Goal: Task Accomplishment & Management: Manage account settings

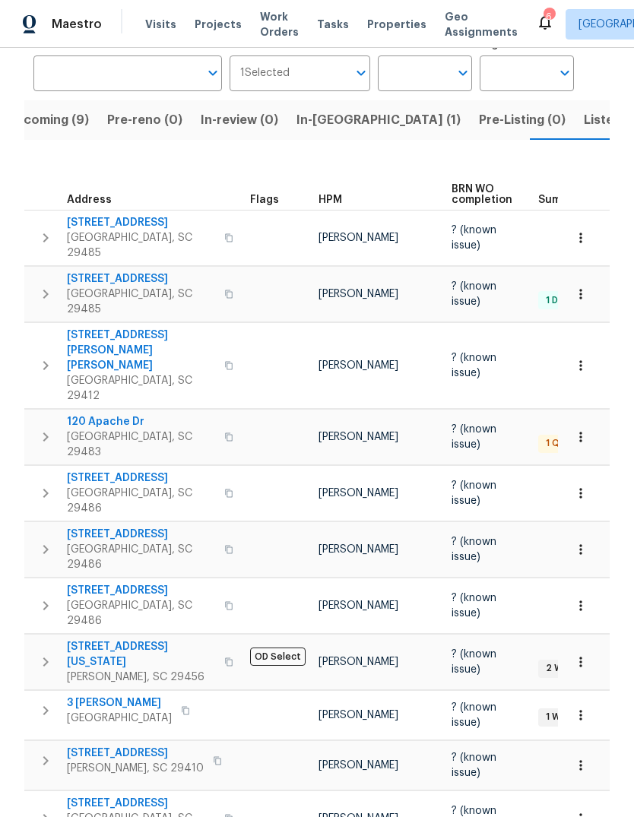
scroll to position [115, 0]
click at [134, 640] on span "[STREET_ADDRESS][US_STATE]" at bounding box center [141, 655] width 148 height 30
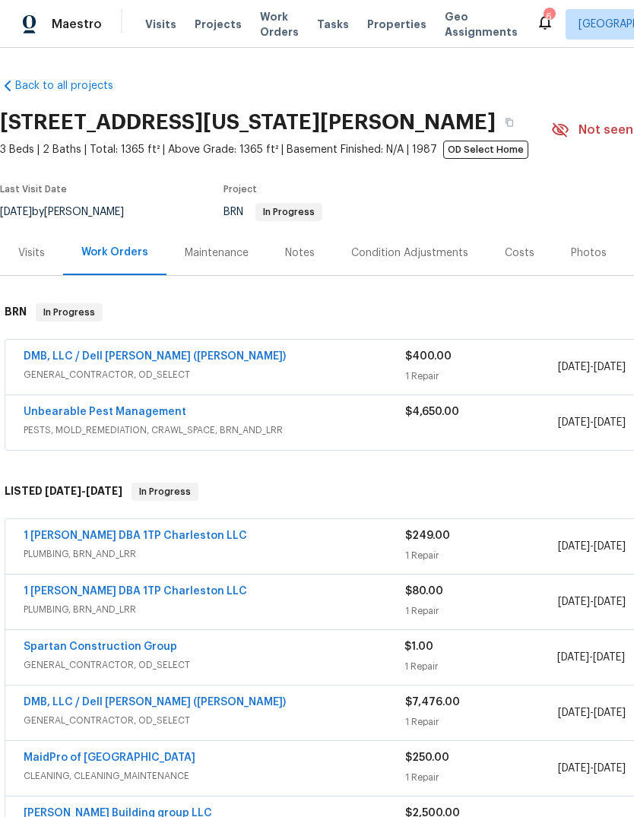
click at [144, 412] on link "Unbearable Pest Management" at bounding box center [105, 412] width 163 height 11
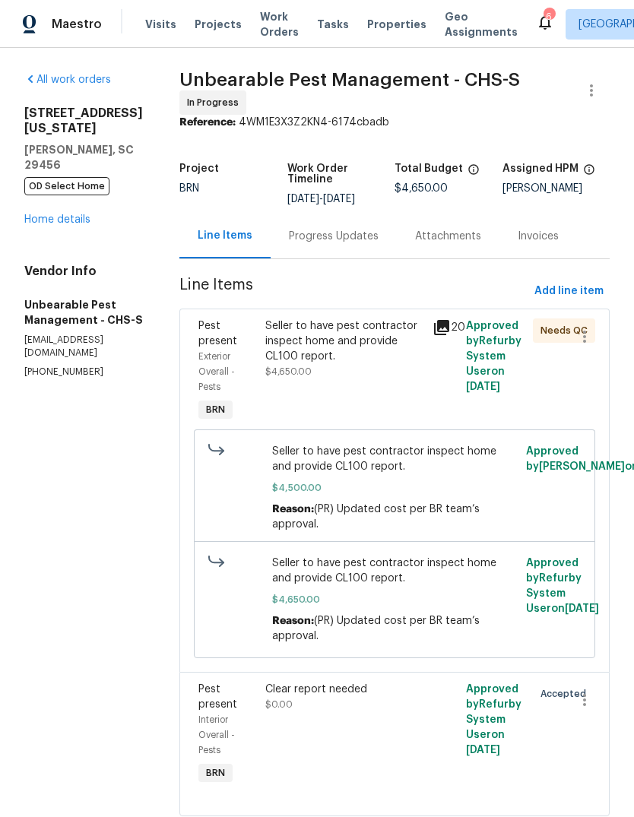
click at [446, 319] on icon at bounding box center [442, 328] width 18 height 18
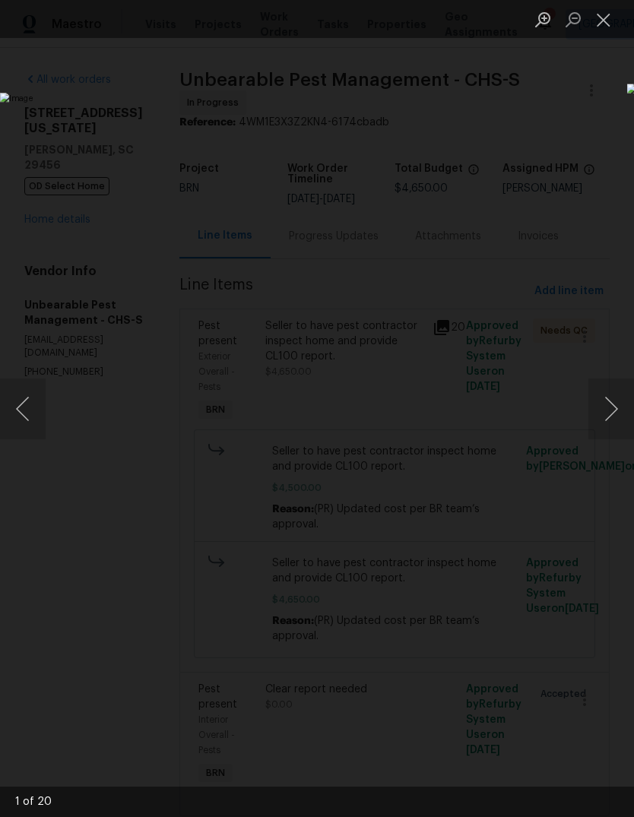
click at [616, 402] on button "Next image" at bounding box center [612, 409] width 46 height 61
click at [623, 405] on button "Next image" at bounding box center [612, 409] width 46 height 61
click at [614, 409] on button "Next image" at bounding box center [612, 409] width 46 height 61
click at [608, 405] on button "Next image" at bounding box center [612, 409] width 46 height 61
click at [612, 412] on button "Next image" at bounding box center [612, 409] width 46 height 61
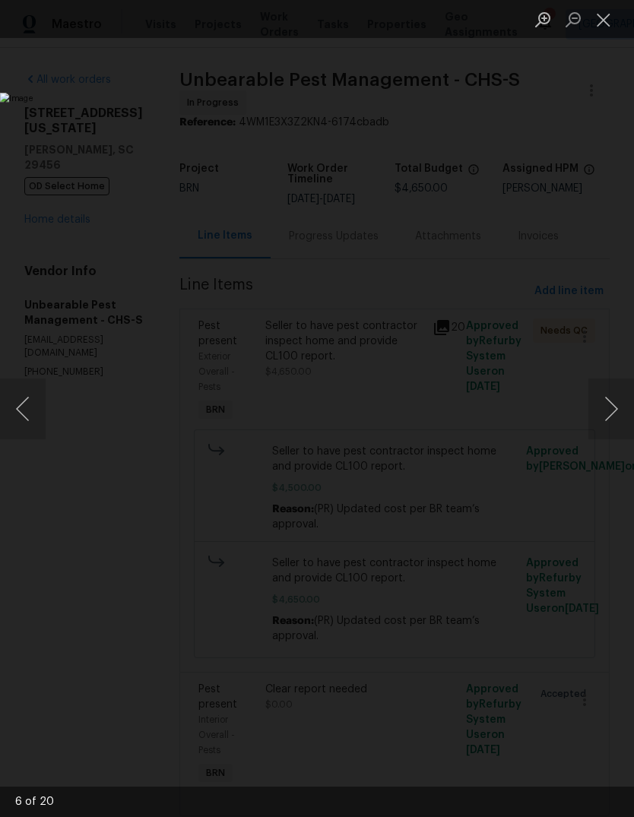
click at [617, 419] on button "Next image" at bounding box center [612, 409] width 46 height 61
click at [625, 418] on button "Next image" at bounding box center [612, 409] width 46 height 61
click at [625, 416] on button "Next image" at bounding box center [612, 409] width 46 height 61
click at [625, 415] on button "Next image" at bounding box center [612, 409] width 46 height 61
click at [612, 407] on button "Next image" at bounding box center [612, 409] width 46 height 61
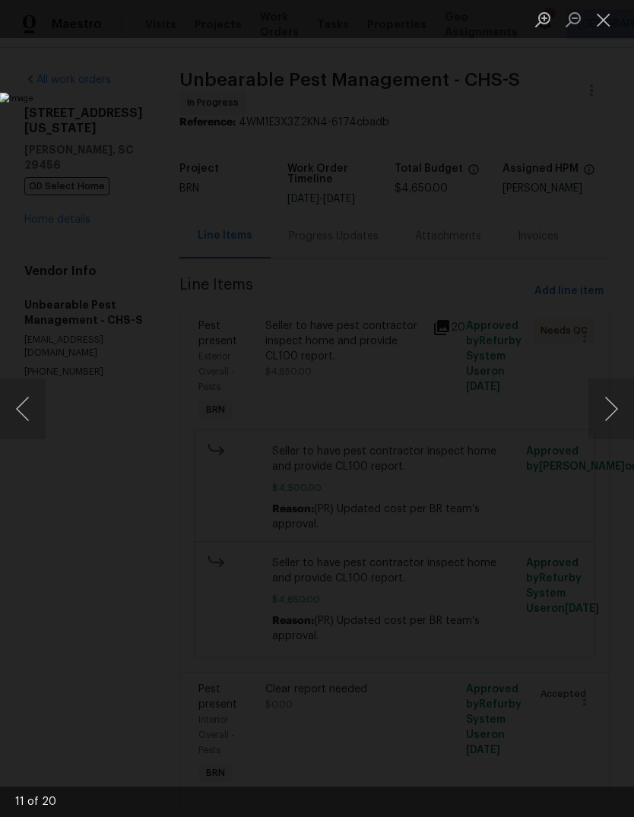
click at [617, 408] on button "Next image" at bounding box center [612, 409] width 46 height 61
click at [619, 405] on button "Next image" at bounding box center [612, 409] width 46 height 61
click at [615, 405] on button "Next image" at bounding box center [612, 409] width 46 height 61
click at [612, 402] on button "Next image" at bounding box center [612, 409] width 46 height 61
click at [36, 412] on button "Previous image" at bounding box center [23, 409] width 46 height 61
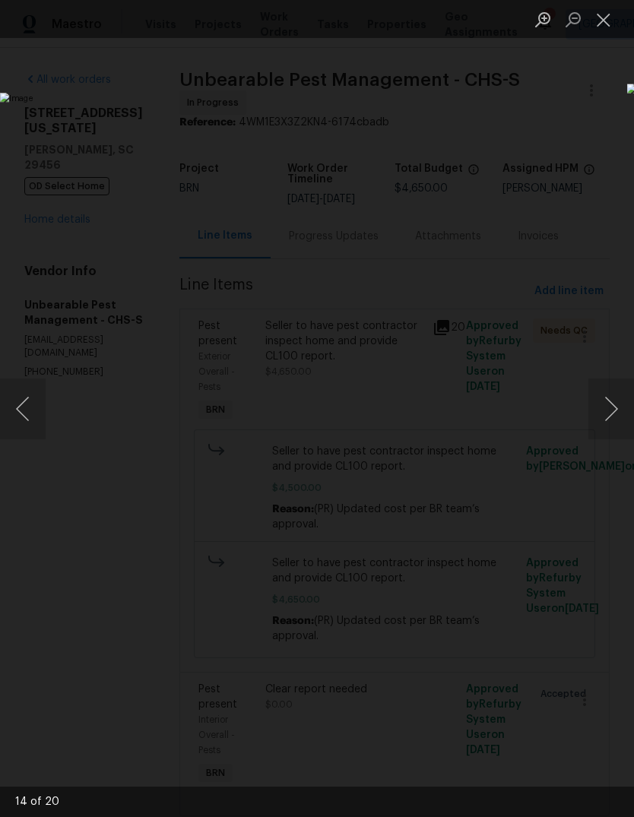
click at [617, 398] on button "Next image" at bounding box center [612, 409] width 46 height 61
click at [619, 401] on button "Next image" at bounding box center [612, 409] width 46 height 61
click at [622, 402] on button "Next image" at bounding box center [612, 409] width 46 height 61
click at [611, 408] on button "Next image" at bounding box center [612, 409] width 46 height 61
click at [625, 402] on button "Next image" at bounding box center [612, 409] width 46 height 61
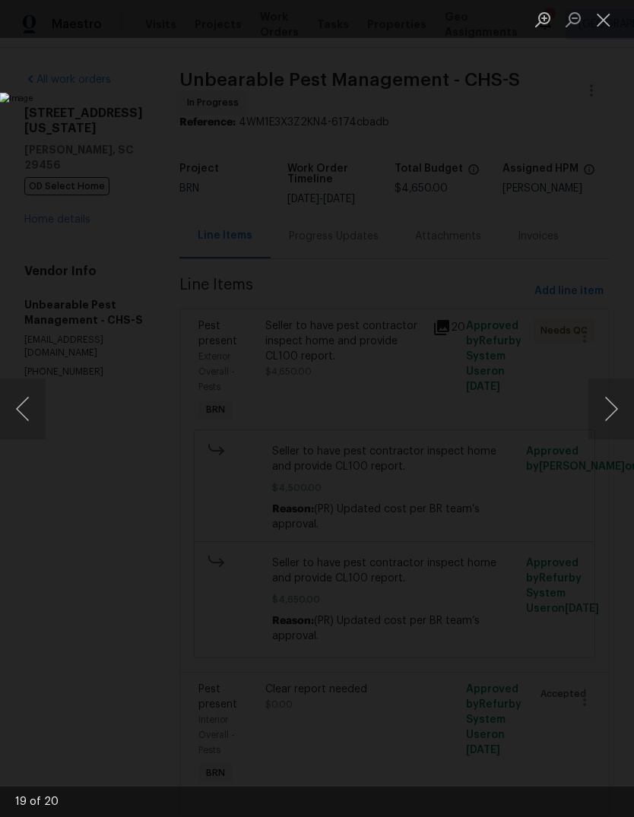
click at [608, 27] on button "Close lightbox" at bounding box center [604, 19] width 30 height 27
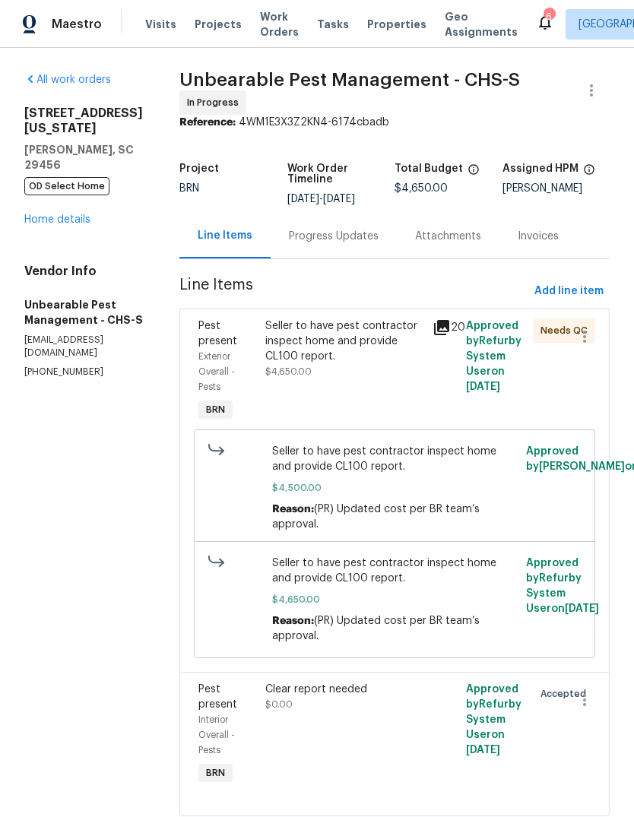
click at [80, 214] on link "Home details" at bounding box center [57, 219] width 66 height 11
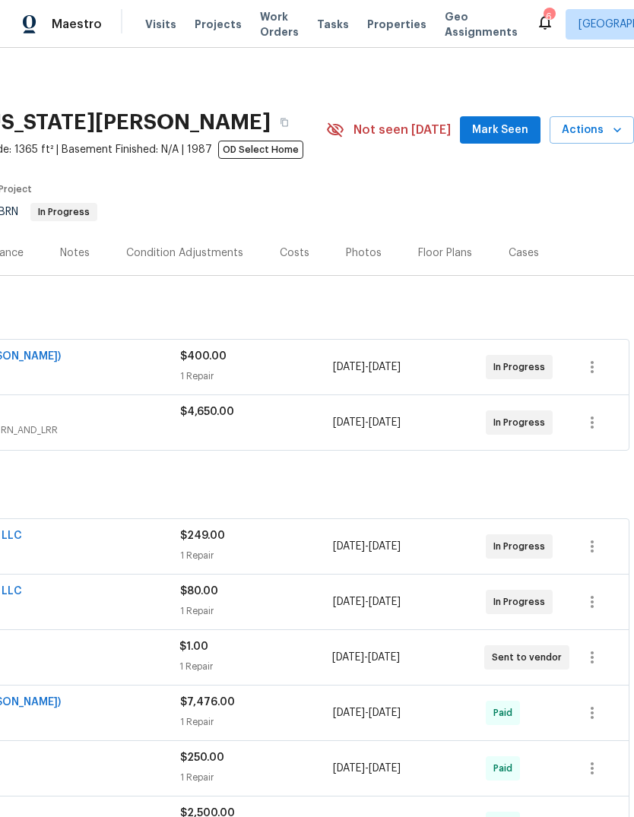
scroll to position [0, 225]
click at [601, 373] on icon "button" at bounding box center [592, 367] width 18 height 18
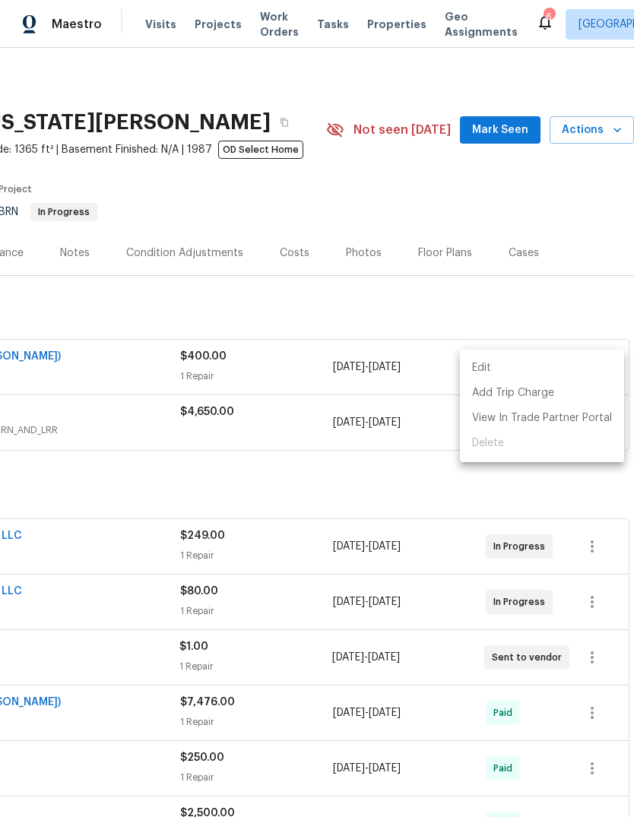
click at [563, 372] on li "Edit" at bounding box center [542, 368] width 164 height 25
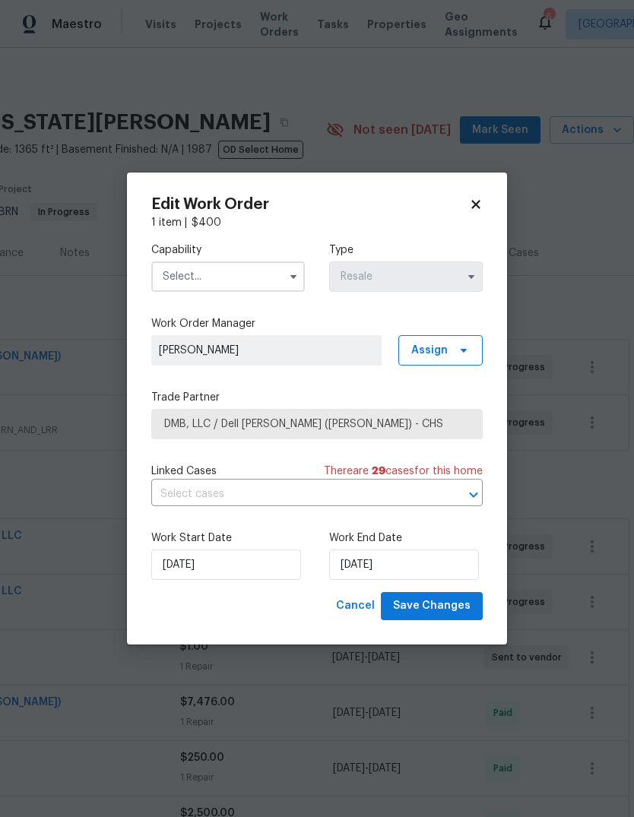
click at [274, 275] on input "text" at bounding box center [228, 277] width 154 height 30
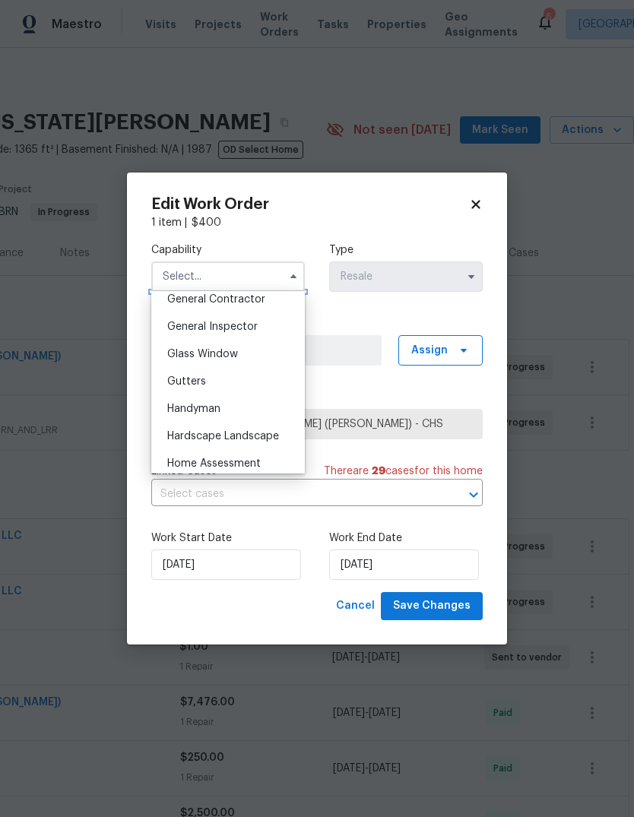
scroll to position [747, 0]
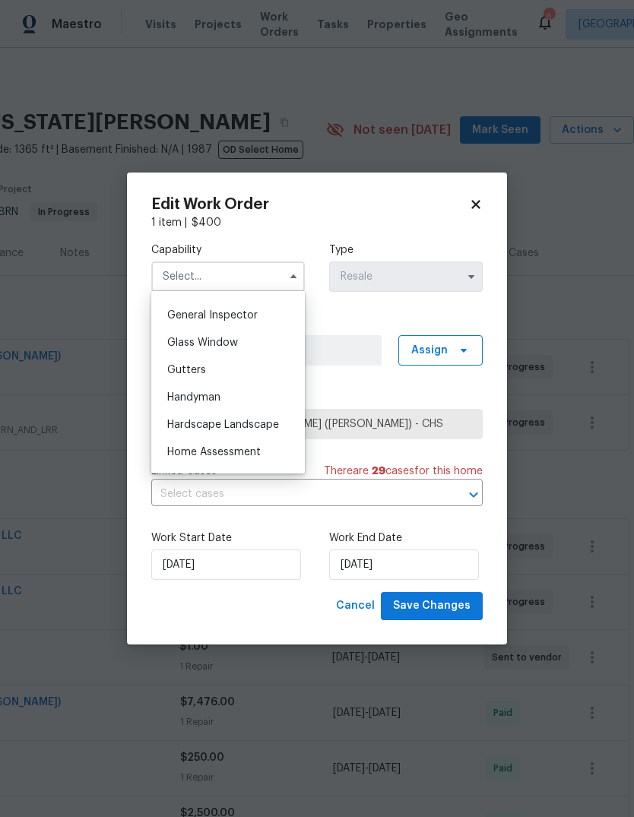
click at [247, 393] on div "Handyman" at bounding box center [228, 397] width 146 height 27
type input "Handyman"
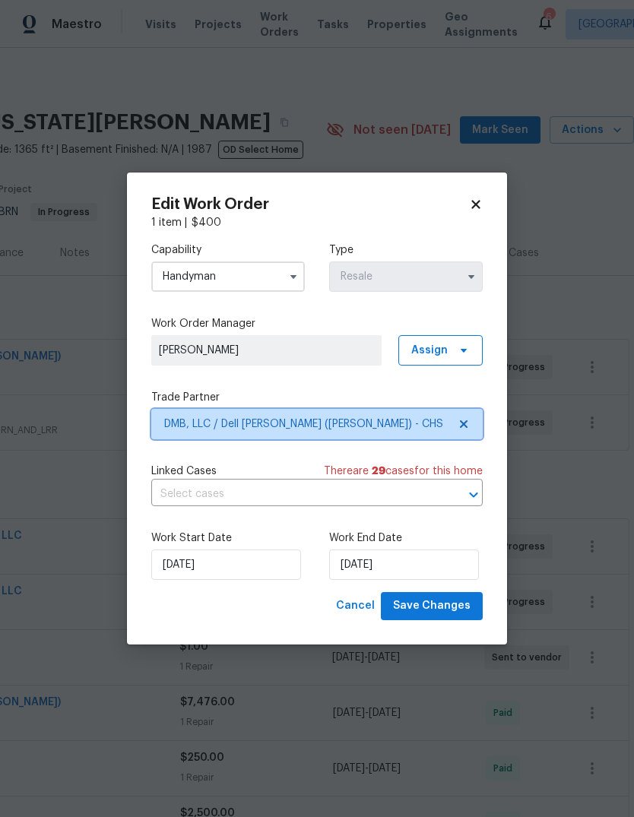
click at [468, 427] on icon at bounding box center [464, 425] width 8 height 8
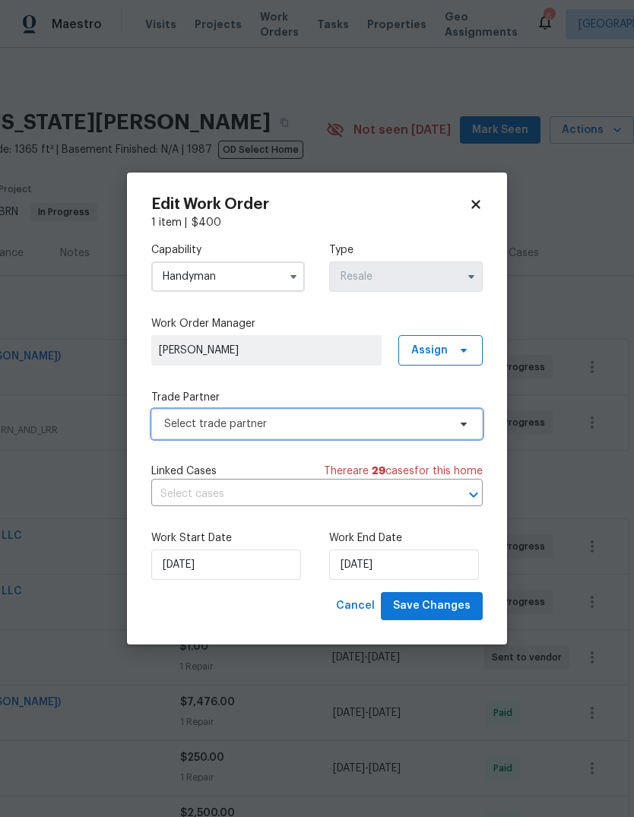
click at [468, 427] on icon at bounding box center [464, 424] width 12 height 12
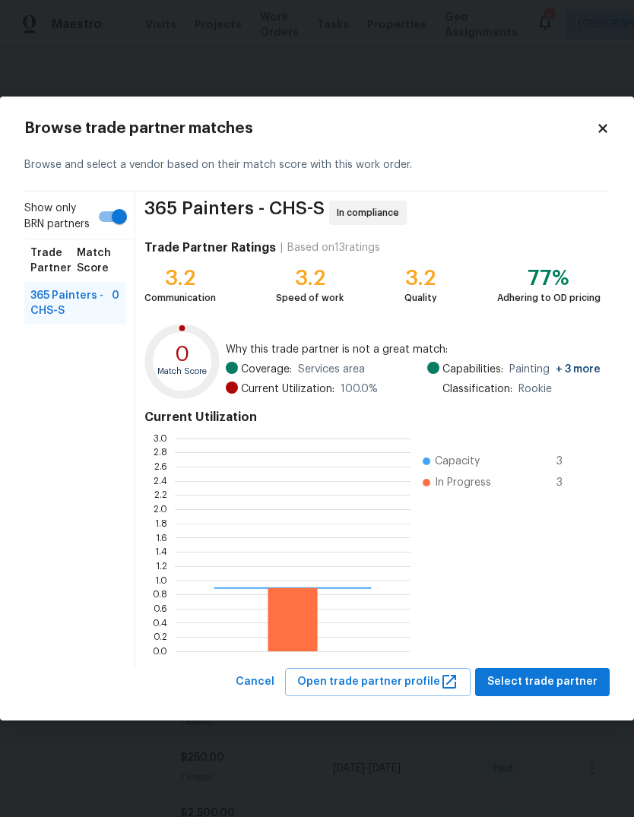
scroll to position [213, 236]
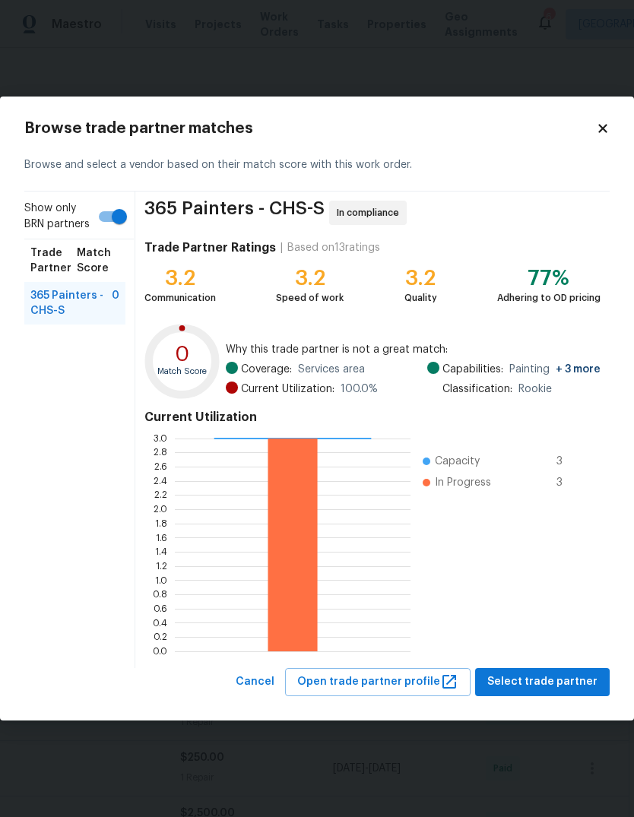
click at [78, 319] on span "365 Painters - CHS-S" at bounding box center [70, 303] width 81 height 30
click at [578, 681] on span "Select trade partner" at bounding box center [542, 682] width 110 height 19
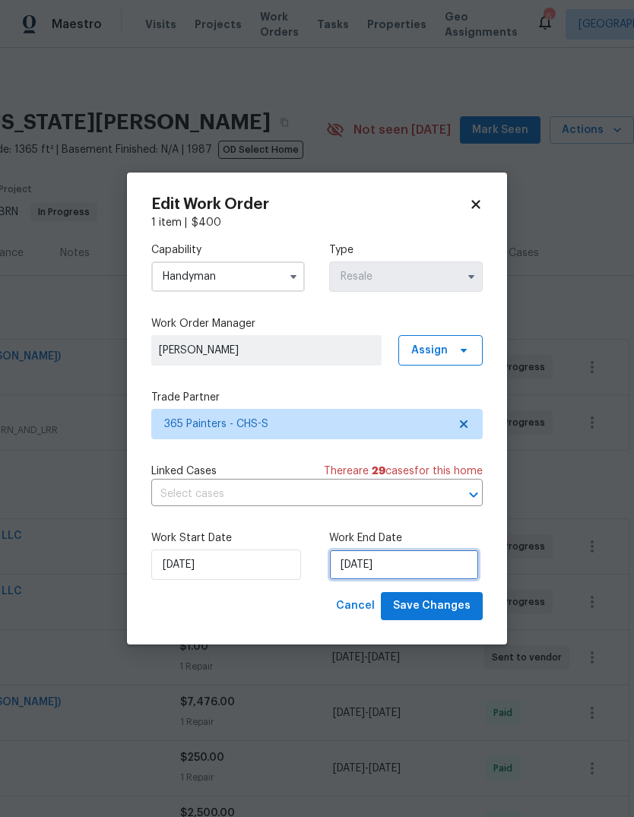
click at [415, 573] on input "9/22/2025" at bounding box center [404, 565] width 150 height 30
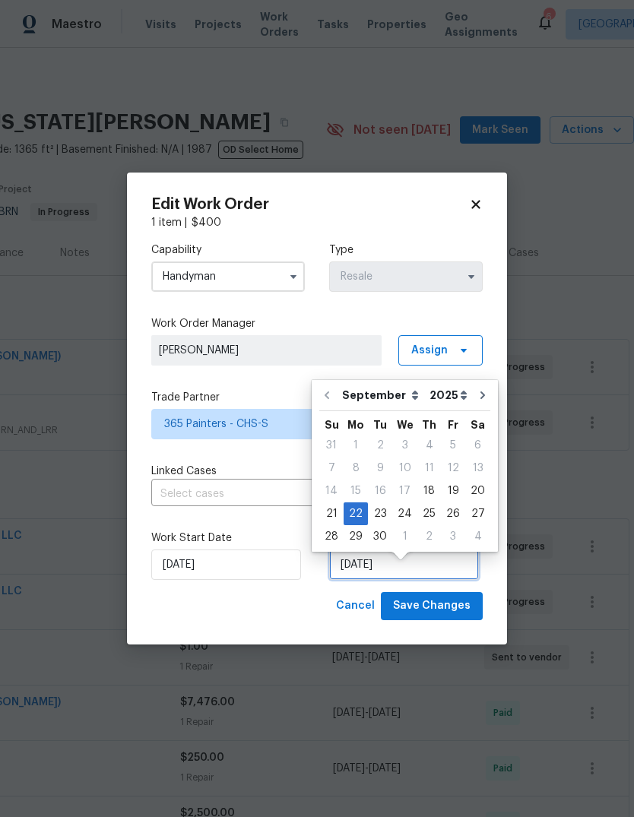
scroll to position [11, 0]
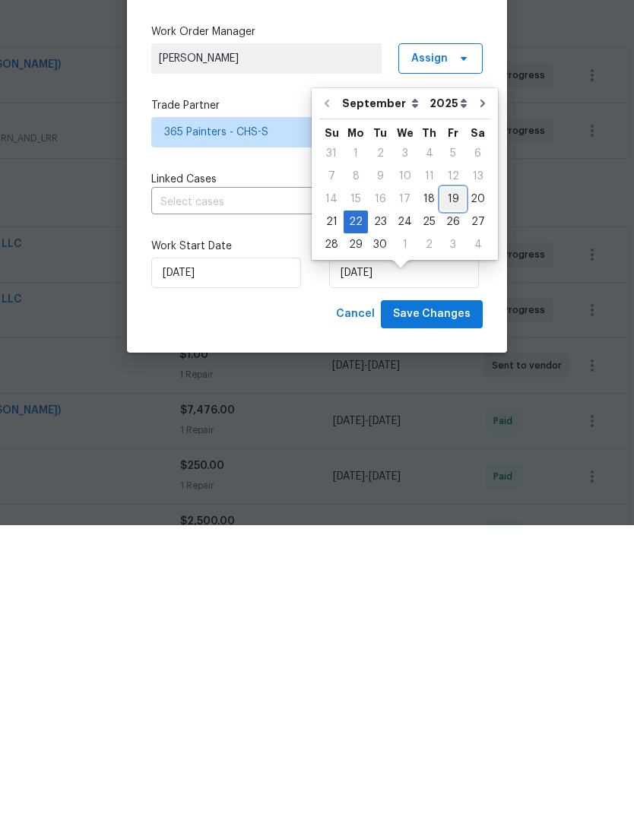
click at [449, 481] on div "19" at bounding box center [453, 491] width 24 height 21
type input "9/19/2025"
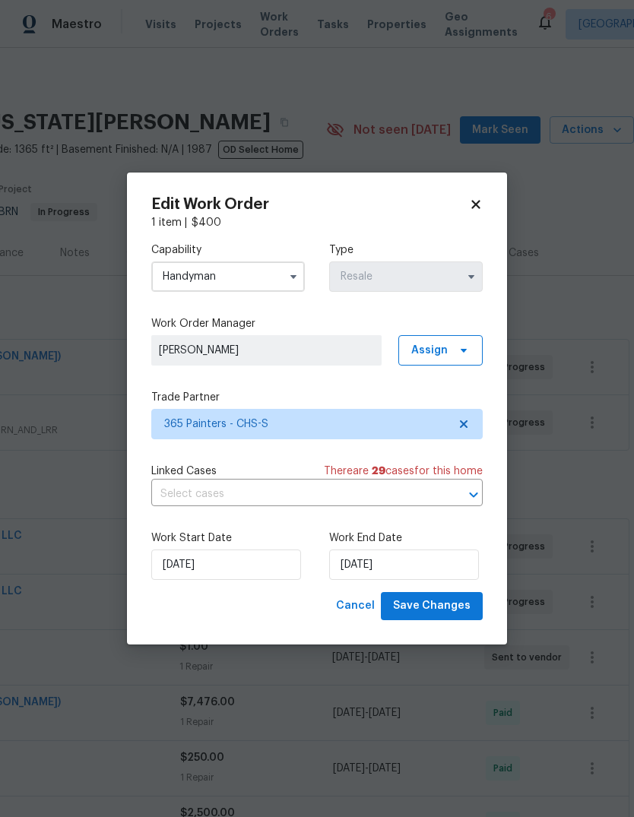
click at [455, 603] on span "Save Changes" at bounding box center [432, 606] width 78 height 19
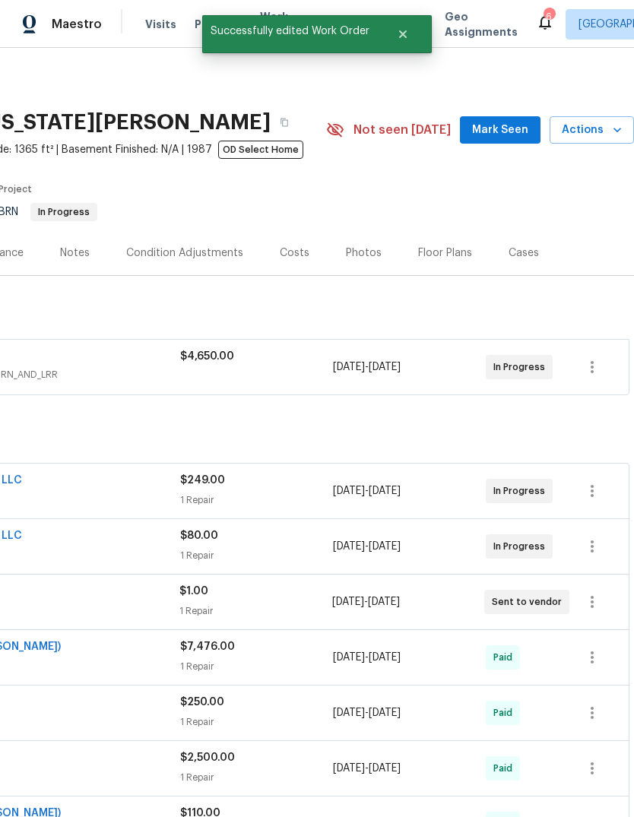
click at [496, 121] on span "Mark Seen" at bounding box center [500, 130] width 56 height 19
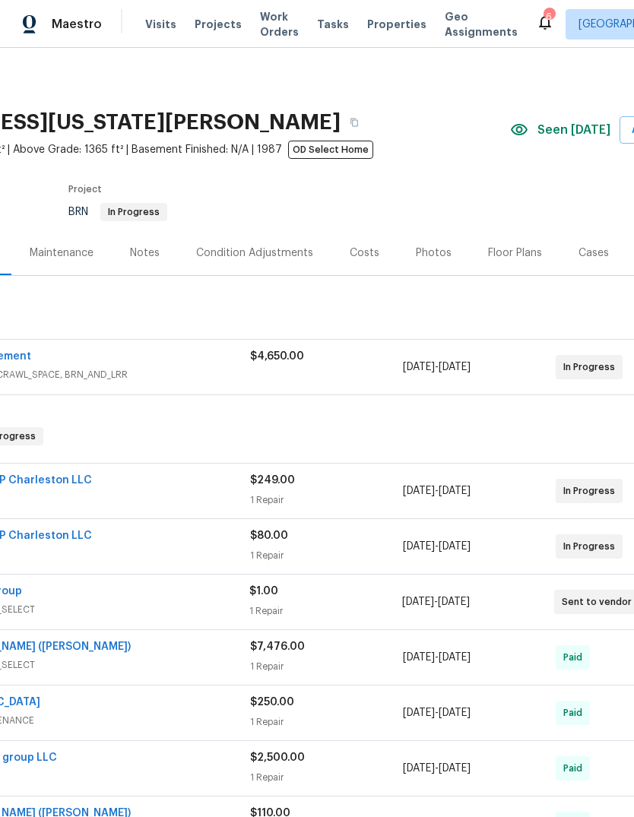
scroll to position [0, 158]
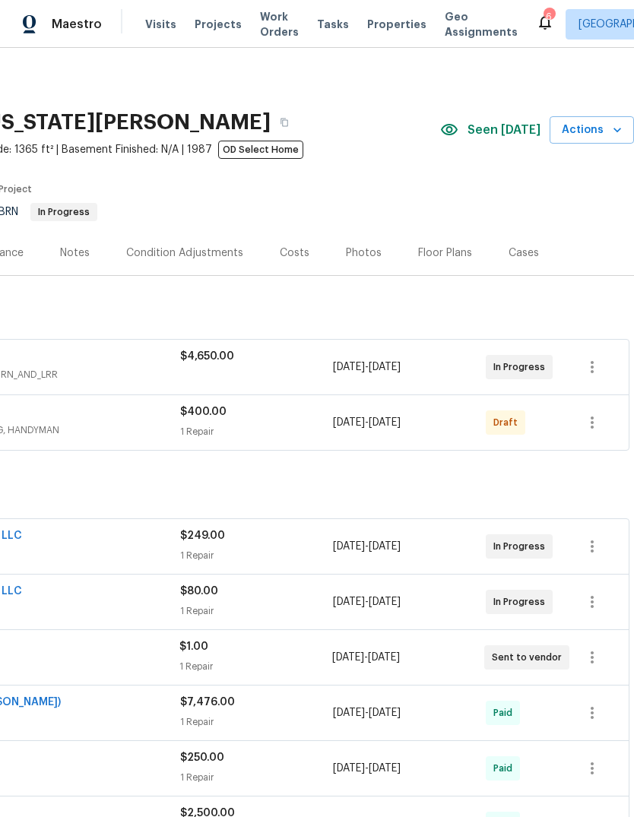
scroll to position [0, 225]
click at [597, 423] on icon "button" at bounding box center [592, 423] width 18 height 18
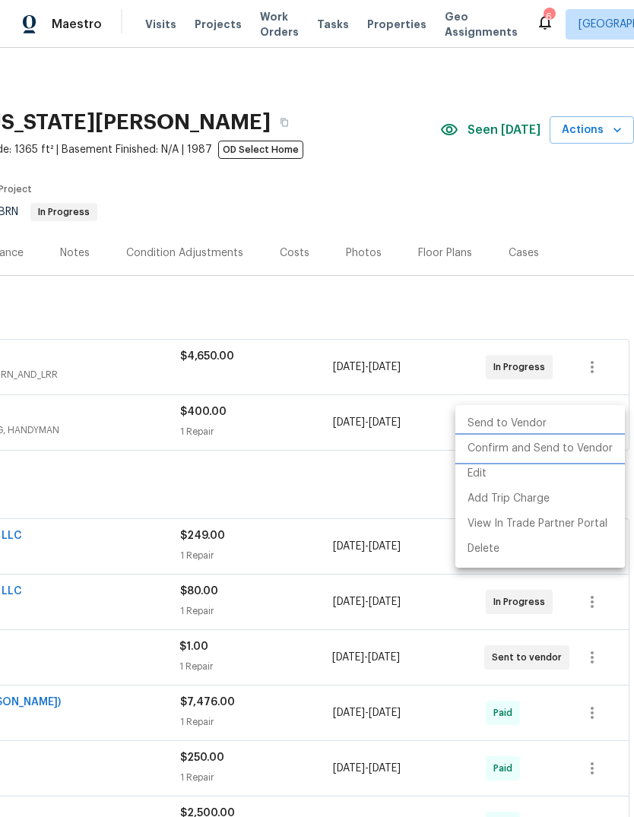
click at [570, 453] on li "Confirm and Send to Vendor" at bounding box center [540, 448] width 170 height 25
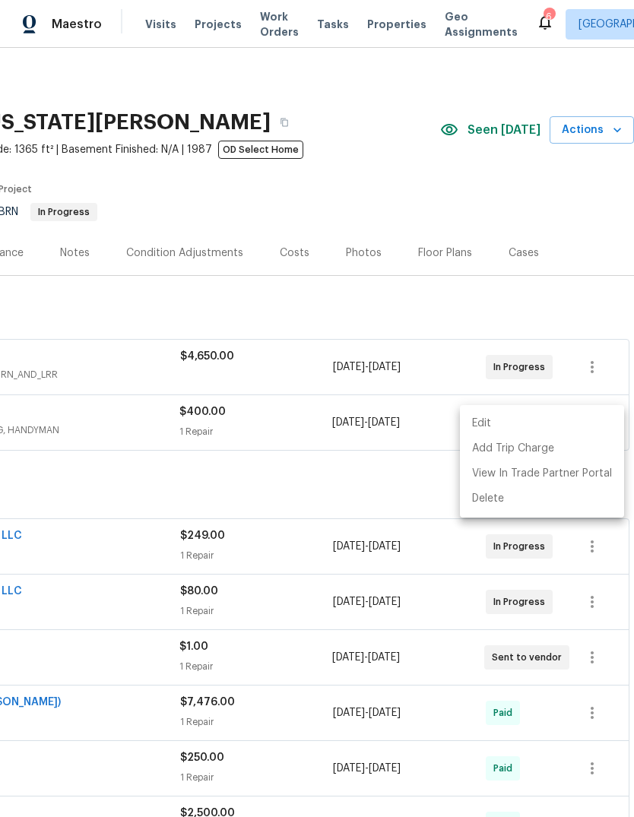
click at [358, 491] on div at bounding box center [317, 408] width 634 height 817
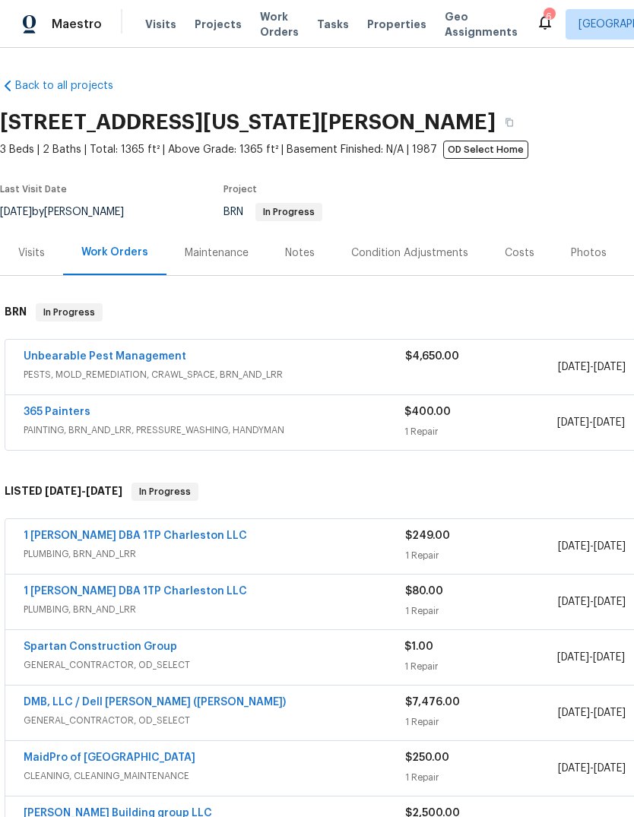
scroll to position [0, 0]
click at [383, 24] on span "Properties" at bounding box center [396, 24] width 59 height 15
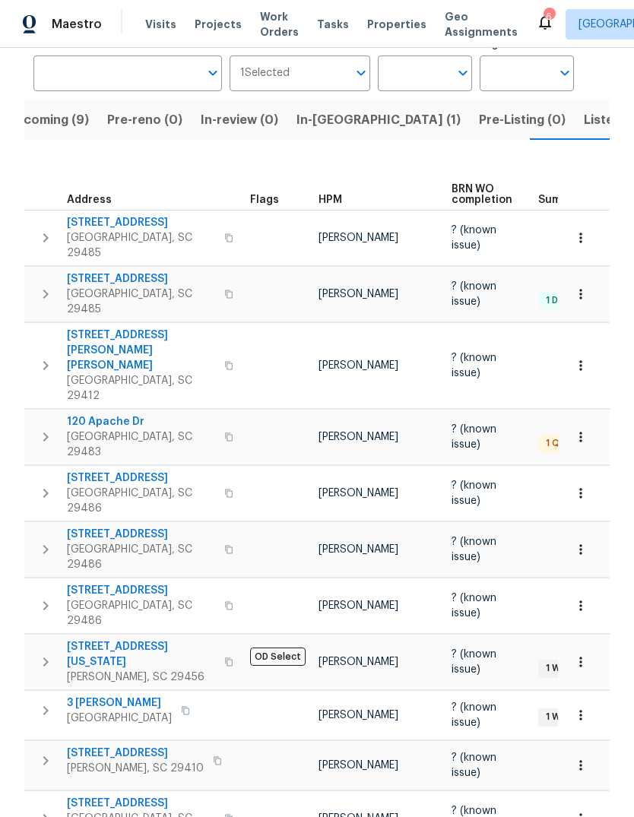
scroll to position [115, 0]
